Goal: Task Accomplishment & Management: Complete application form

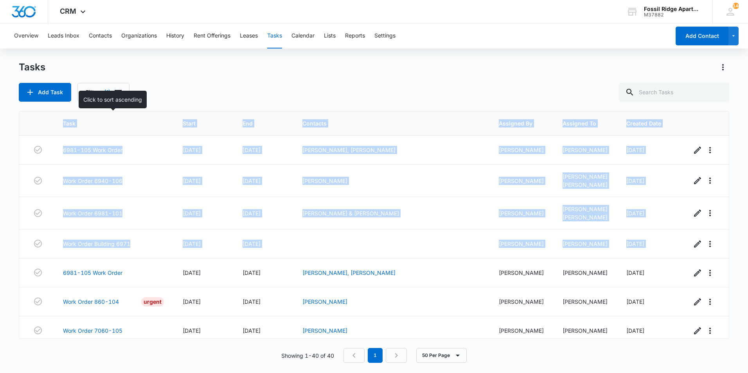
click at [131, 124] on span "Task" at bounding box center [108, 123] width 90 height 8
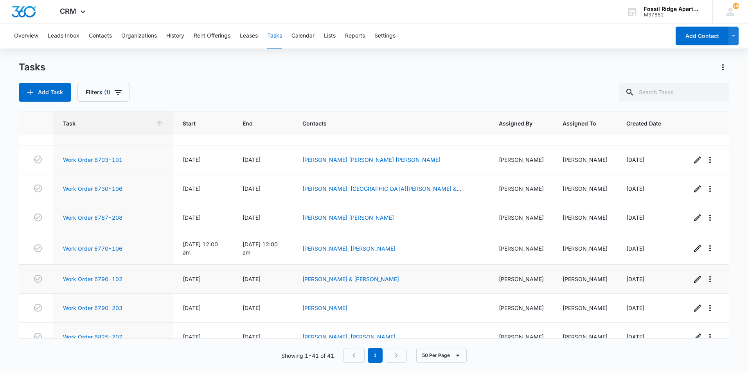
scroll to position [208, 0]
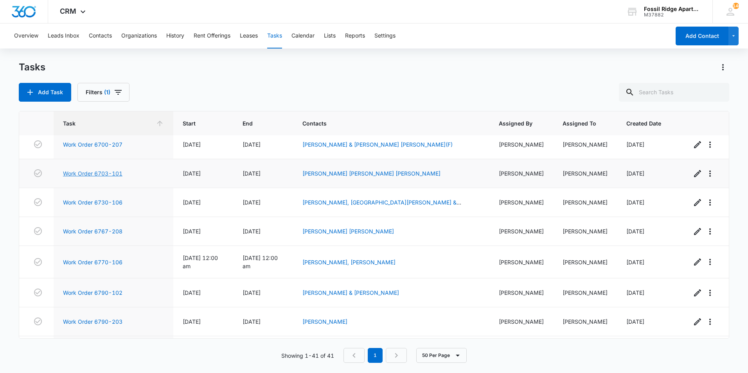
click at [106, 177] on link "Work Order 6703-101" at bounding box center [92, 173] width 59 height 8
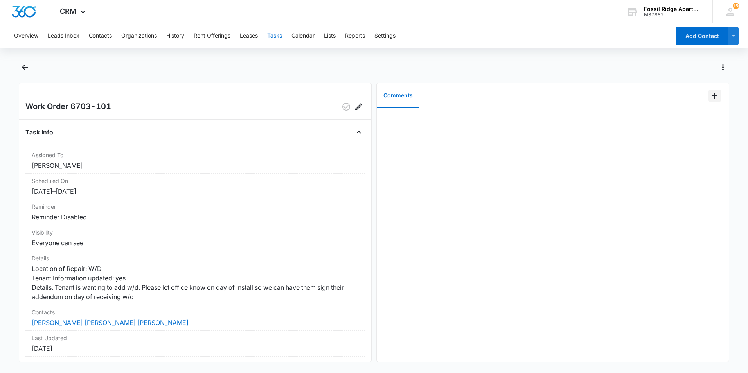
click at [710, 97] on icon "Add Comment" at bounding box center [714, 95] width 9 height 9
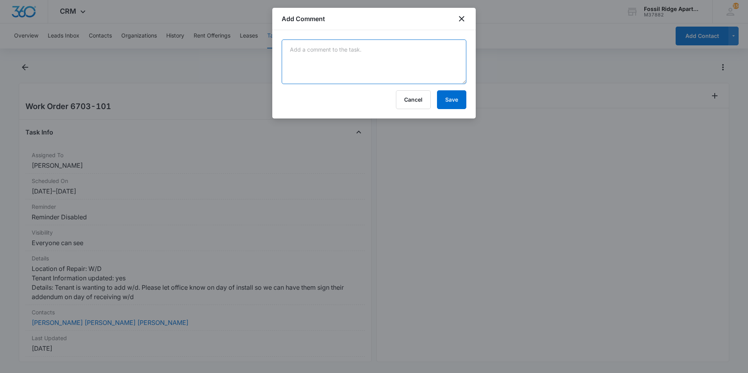
click at [303, 57] on textarea at bounding box center [374, 61] width 185 height 45
click at [429, 48] on textarea "called tenant and they are still waiting on the washer ?dryer unit" at bounding box center [374, 61] width 185 height 45
click at [451, 48] on textarea "called tenant and they are still waiting on the washer/dryer unit" at bounding box center [374, 61] width 185 height 45
click at [454, 51] on textarea "called tenant and they are still waiting on the washer/dryer unit" at bounding box center [374, 61] width 185 height 45
type textarea "called tenant and they are still waiting on the washer/dryer unit.-[PERSON_NAME]"
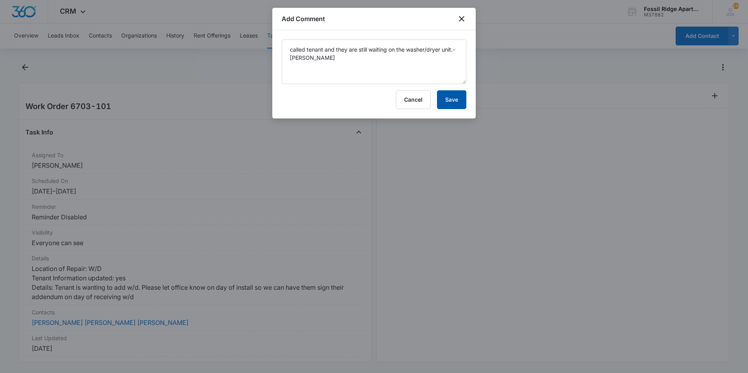
click at [446, 107] on button "Save" at bounding box center [451, 99] width 29 height 19
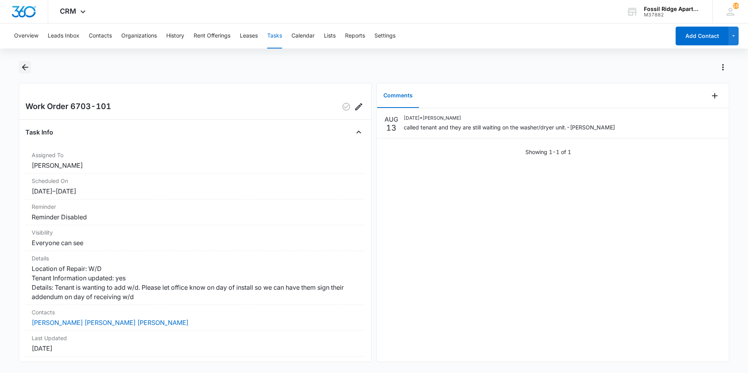
click at [27, 68] on icon "Back" at bounding box center [24, 67] width 9 height 9
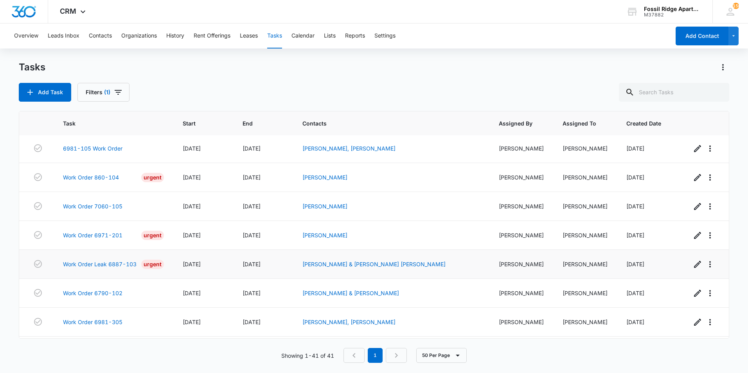
scroll to position [156, 0]
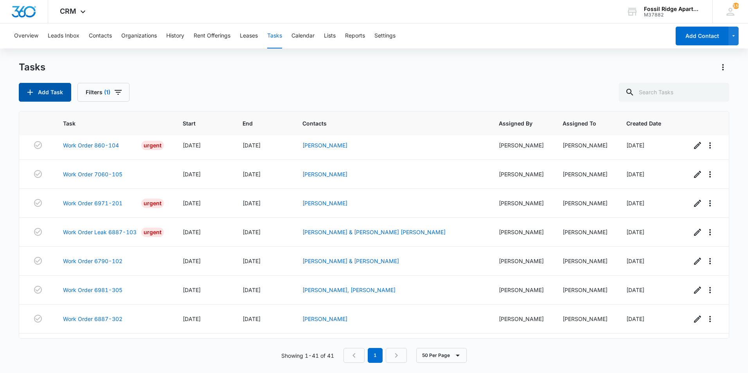
click at [38, 97] on button "Add Task" at bounding box center [45, 92] width 52 height 19
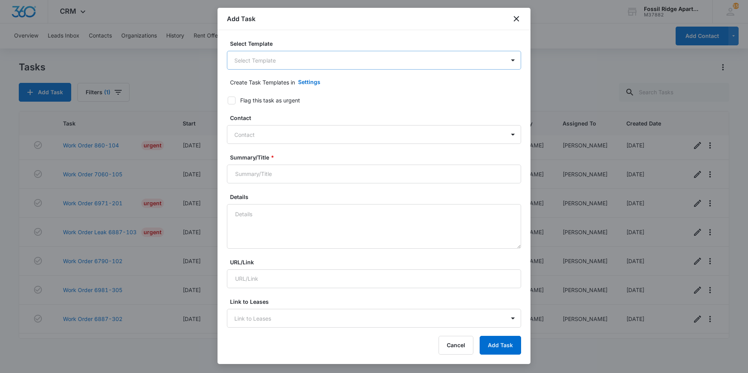
click at [328, 64] on body "CRM Apps Websites Forms CRM Files Brand Settings Fossil Ridge Apartments M37882…" at bounding box center [374, 186] width 748 height 373
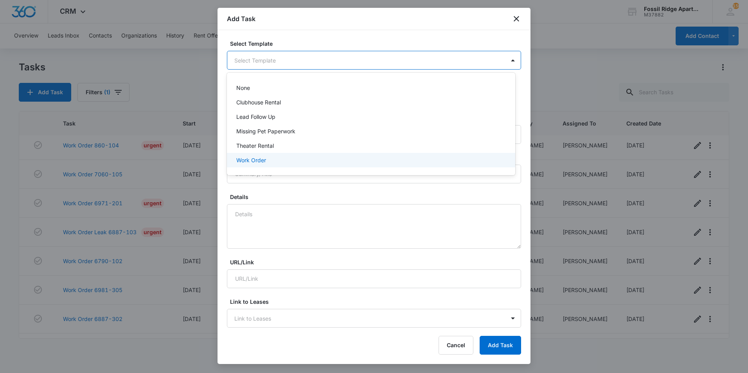
click at [260, 160] on p "Work Order" at bounding box center [251, 160] width 30 height 8
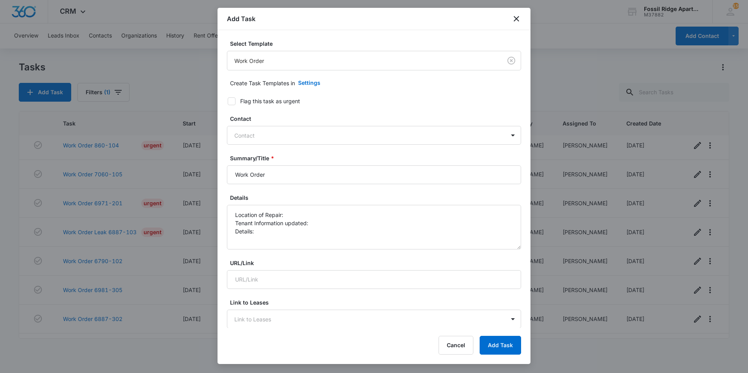
click at [231, 102] on icon at bounding box center [231, 101] width 5 height 4
click at [228, 102] on input "Flag this task as urgent" at bounding box center [224, 101] width 5 height 5
click at [231, 102] on icon at bounding box center [231, 101] width 5 height 4
click at [228, 102] on input "Flag this task as urgent" at bounding box center [224, 101] width 5 height 5
checkbox input "false"
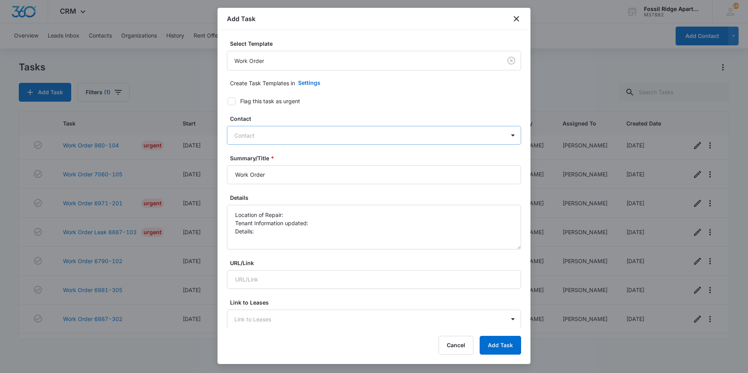
click at [261, 135] on div at bounding box center [369, 136] width 270 height 10
click at [261, 134] on div at bounding box center [369, 136] width 270 height 10
click at [289, 211] on textarea "Location of Repair: Tenant Information updated: Details:" at bounding box center [374, 227] width 294 height 45
click at [273, 235] on textarea "Location of Repair: 7000 building Tenant Information updated: Details:" at bounding box center [374, 227] width 294 height 45
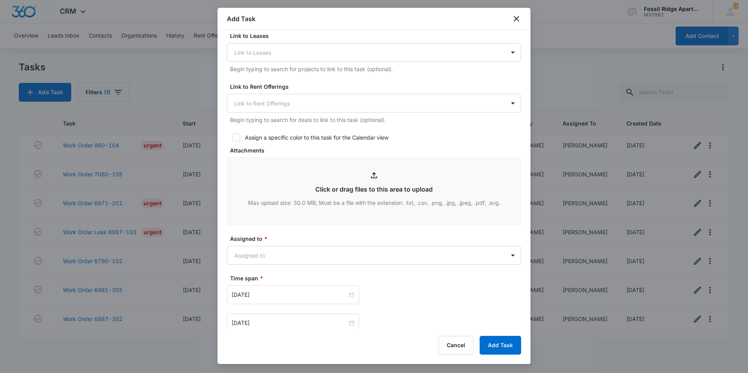
scroll to position [274, 0]
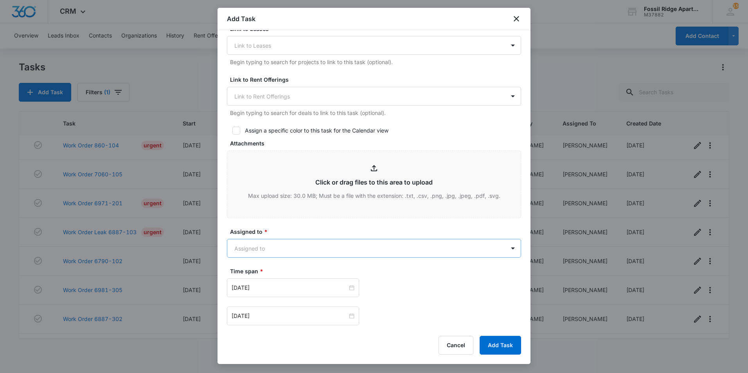
type textarea "Location of Repair: 7000 building Tenant Information updated: Details: water le…"
click at [305, 246] on body "CRM Apps Websites Forms CRM Files Brand Settings Fossil Ridge Apartments M37882…" at bounding box center [374, 186] width 748 height 373
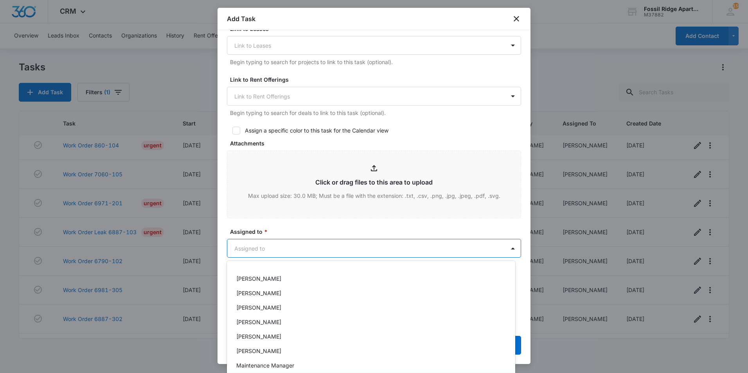
scroll to position [183, 0]
click at [294, 337] on p "Maintenance Manager" at bounding box center [265, 338] width 58 height 8
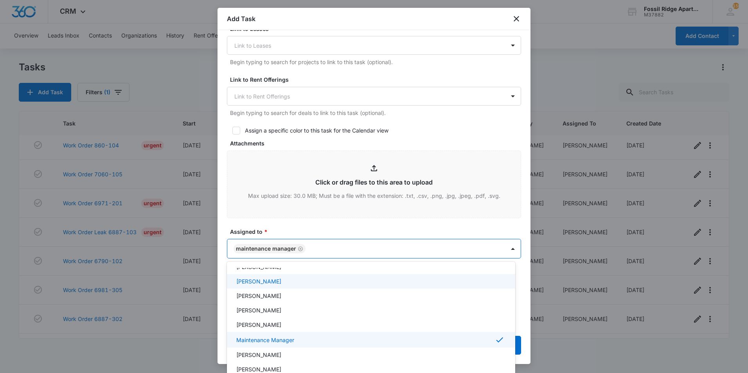
click at [334, 219] on div at bounding box center [374, 186] width 748 height 373
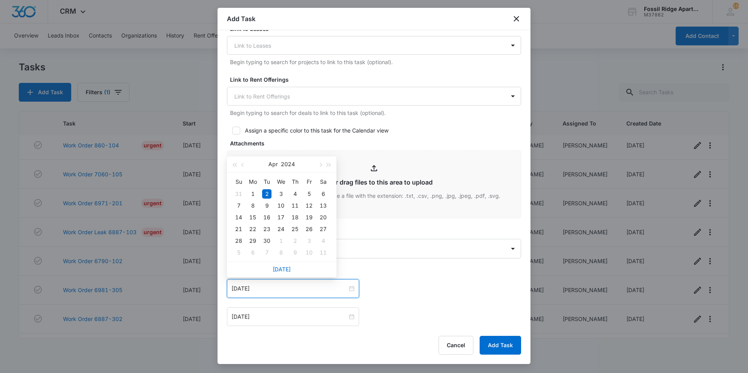
drag, startPoint x: 265, startPoint y: 288, endPoint x: 228, endPoint y: 291, distance: 37.7
click at [228, 291] on div "[DATE]" at bounding box center [293, 288] width 132 height 19
click at [318, 167] on button "button" at bounding box center [320, 164] width 9 height 16
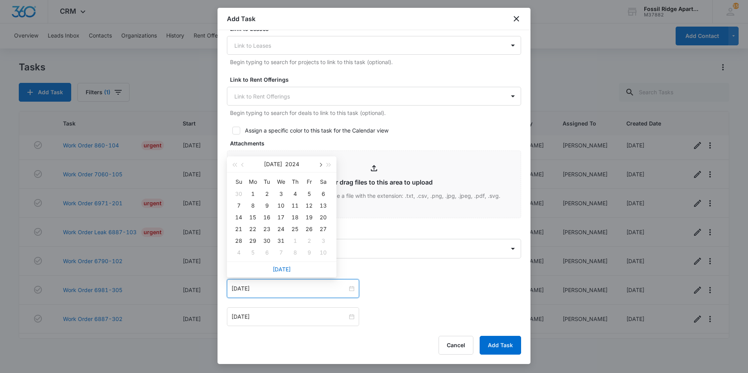
click at [318, 167] on button "button" at bounding box center [320, 164] width 9 height 16
type input "[DATE]"
click at [269, 217] on div "13" at bounding box center [266, 217] width 9 height 9
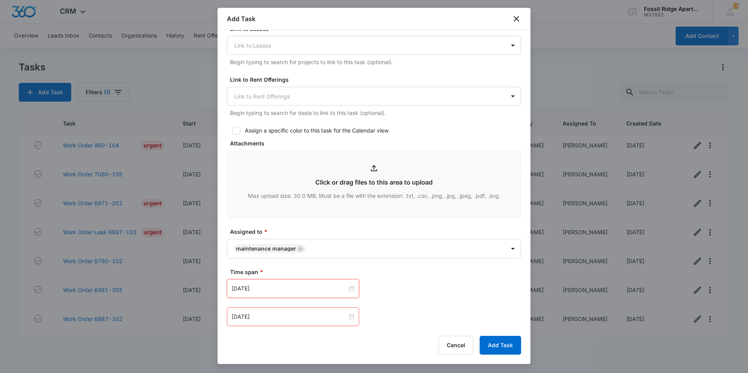
click at [406, 290] on div "[DATE] [DATE] Su Mo Tu We Th Fr Sa 28 29 30 31 1 2 3 4 5 6 7 8 9 10 11 12 13 14…" at bounding box center [374, 288] width 294 height 19
click at [312, 320] on input "[DATE]" at bounding box center [290, 316] width 116 height 9
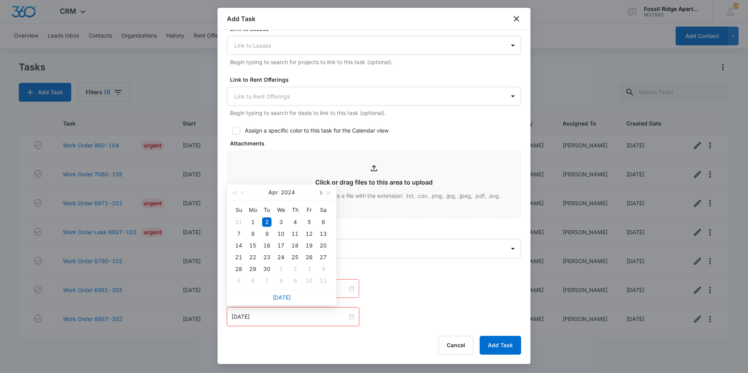
click at [319, 194] on button "button" at bounding box center [320, 193] width 9 height 16
click at [318, 194] on button "button" at bounding box center [320, 193] width 9 height 16
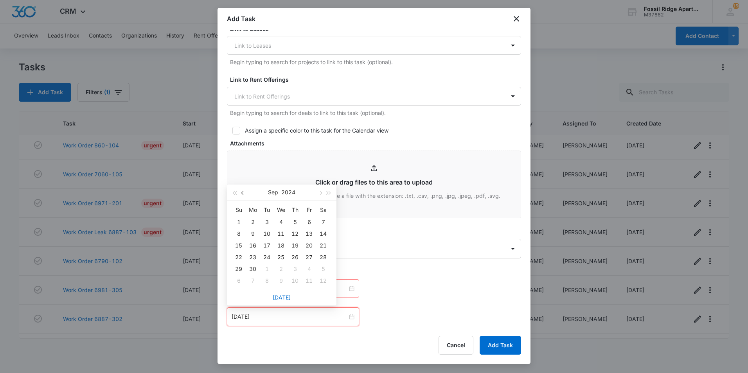
click at [243, 192] on span "button" at bounding box center [243, 193] width 4 height 4
type input "[DATE]"
click at [280, 244] on div "14" at bounding box center [280, 245] width 9 height 9
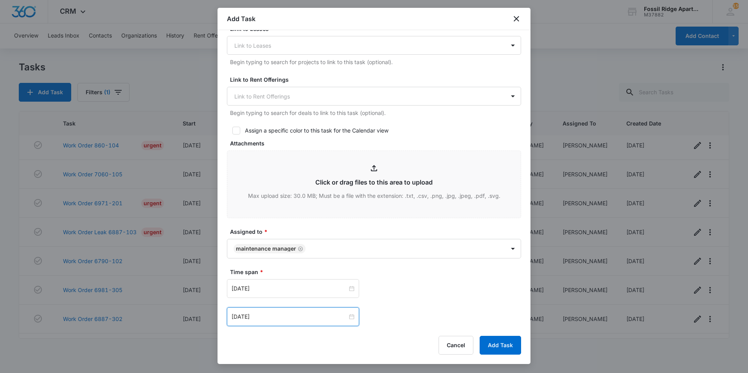
click at [429, 307] on div "[DATE] [DATE] Su Mo Tu We Th Fr Sa 28 29 30 31 1 2 3 4 5 6 7 8 9 10 11 12 13 14…" at bounding box center [374, 302] width 294 height 47
click at [498, 348] on button "Add Task" at bounding box center [499, 345] width 41 height 19
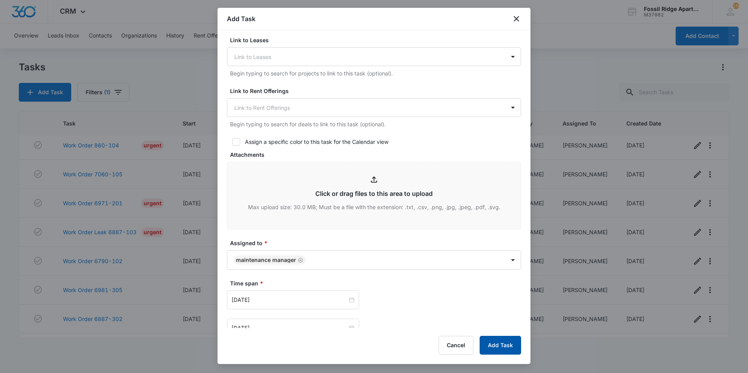
scroll to position [0, 0]
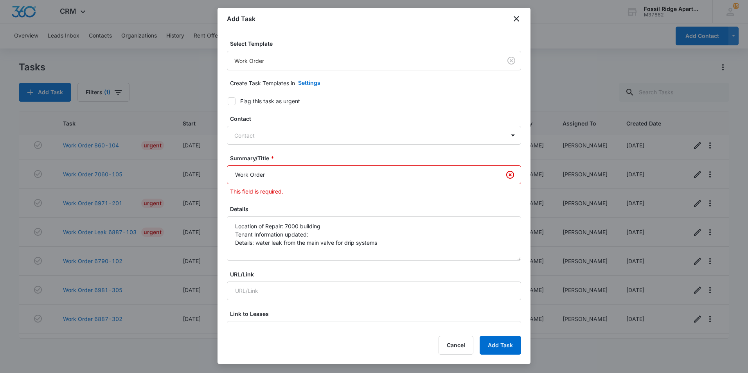
click at [251, 173] on input "Work Order" at bounding box center [374, 174] width 294 height 19
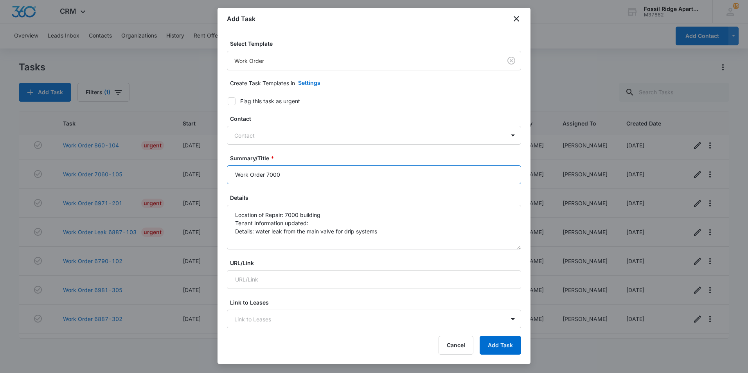
type input "Work Order 7000"
click at [343, 202] on div "Details Location of Repair: 7000 building Tenant Information updated: Details: …" at bounding box center [374, 222] width 294 height 56
click at [500, 351] on button "Add Task" at bounding box center [499, 345] width 41 height 19
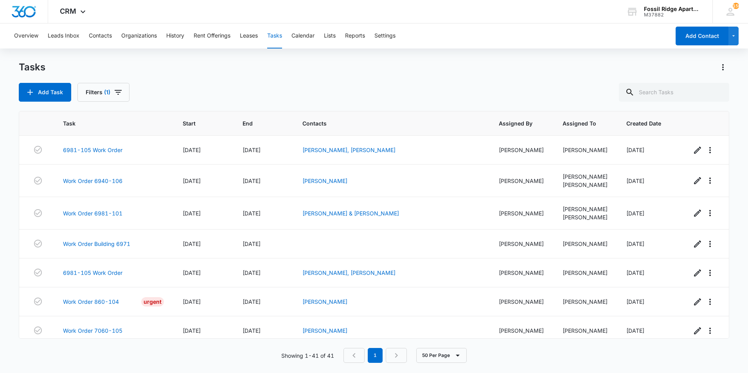
click at [278, 35] on button "Tasks" at bounding box center [274, 35] width 15 height 25
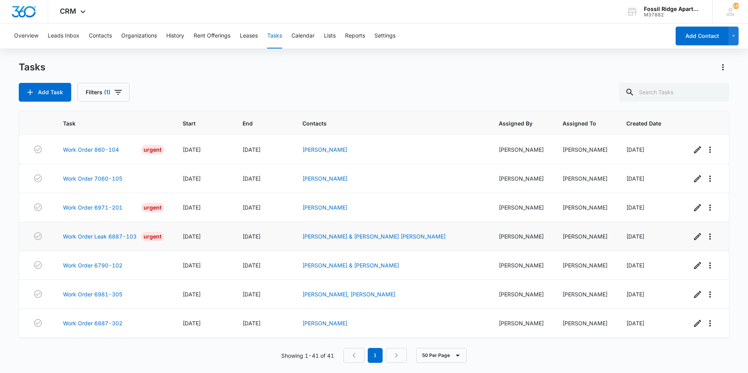
scroll to position [117, 0]
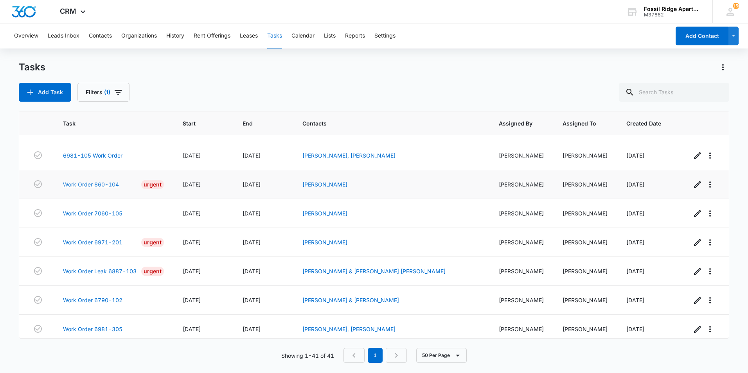
click at [90, 189] on link "Work Order 860-104" at bounding box center [91, 184] width 56 height 8
